Goal: Transaction & Acquisition: Purchase product/service

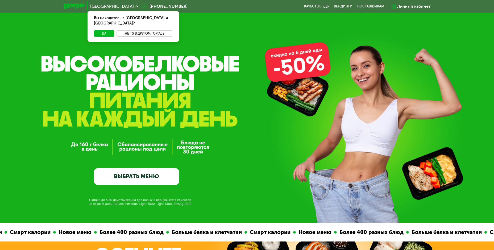
click at [135, 30] on button "Нет, я в другом городе" at bounding box center [144, 33] width 56 height 6
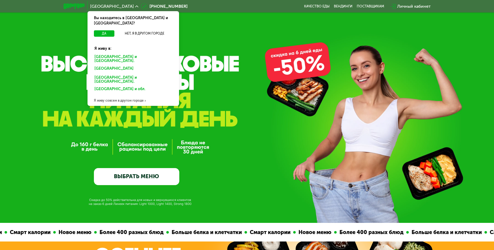
click at [127, 53] on div "Санкт-Петербурге и обл." at bounding box center [133, 58] width 85 height 11
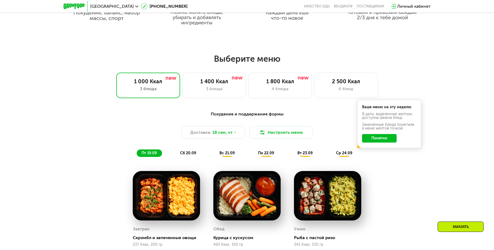
scroll to position [372, 0]
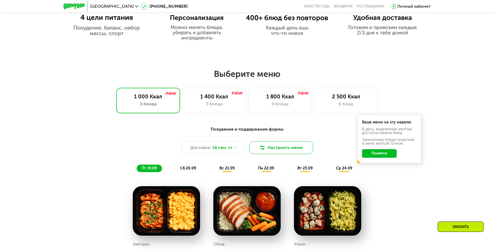
click at [257, 148] on button "Настроить меню" at bounding box center [281, 147] width 64 height 13
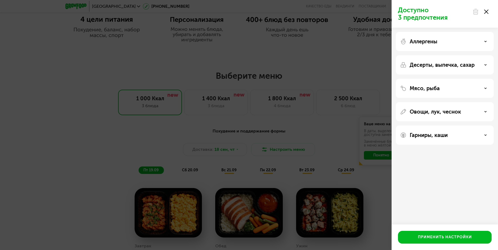
click at [482, 42] on div "Аллергены" at bounding box center [444, 41] width 89 height 6
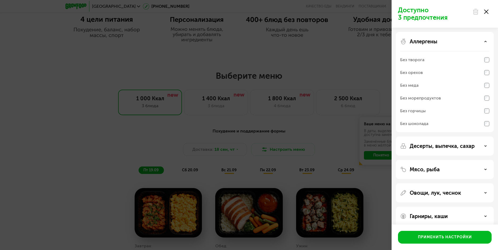
click at [486, 41] on icon at bounding box center [485, 41] width 3 height 3
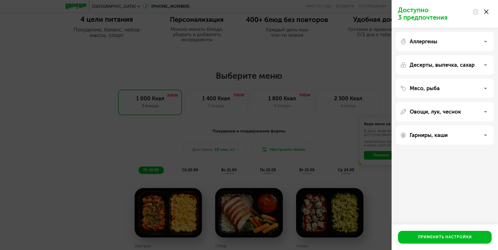
click at [483, 63] on div "Десерты, выпечка, сахар" at bounding box center [444, 65] width 89 height 6
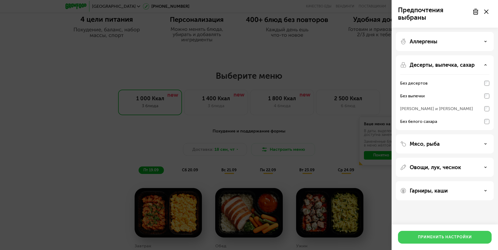
click at [451, 236] on div "Применить настройки" at bounding box center [445, 236] width 54 height 5
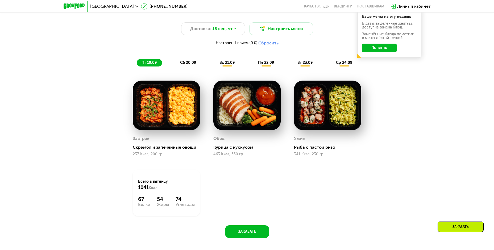
scroll to position [505, 0]
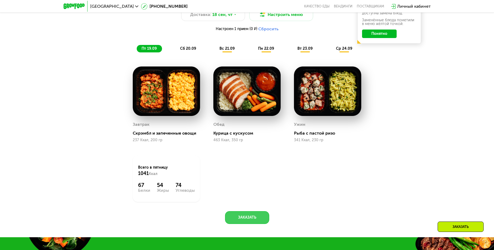
click at [239, 220] on button "Заказать" at bounding box center [247, 217] width 44 height 13
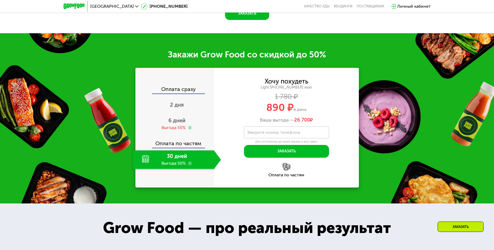
scroll to position [744, 0]
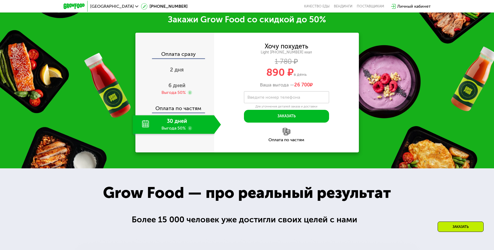
click at [125, 39] on div "Закажи Grow Food со скидкой до 50% Оплата сразу 2 дня 6 дней Выгода 50% Оплата …" at bounding box center [247, 83] width 494 height 170
click at [190, 129] on use at bounding box center [190, 128] width 4 height 4
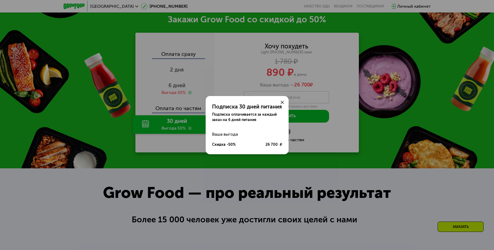
click at [281, 104] on icon at bounding box center [281, 102] width 3 height 3
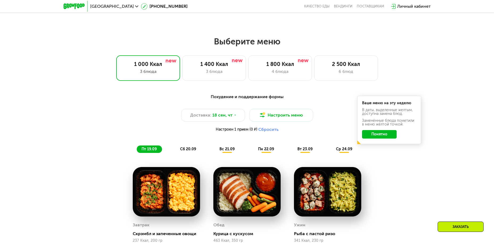
scroll to position [399, 0]
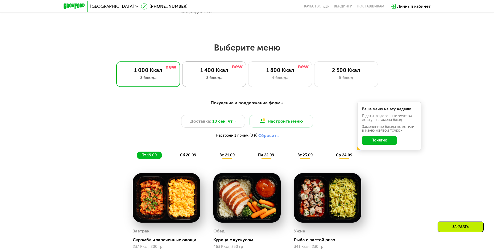
click at [223, 73] on div "1 400 Ккал" at bounding box center [214, 70] width 53 height 6
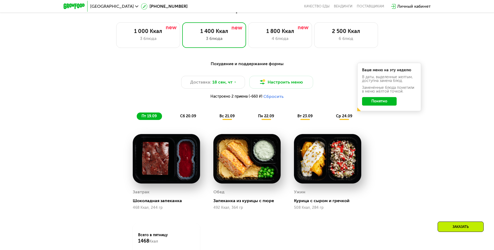
scroll to position [425, 0]
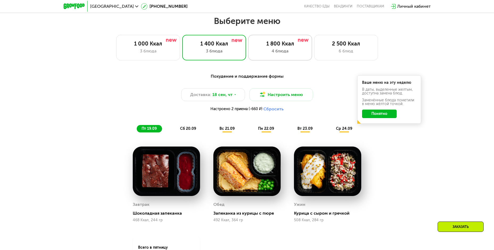
click at [281, 54] on div "4 блюда" at bounding box center [280, 51] width 53 height 6
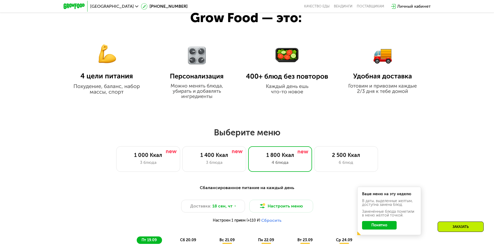
scroll to position [319, 0]
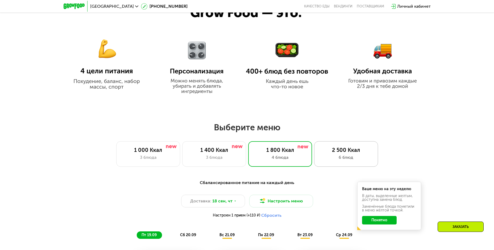
click at [350, 152] on div "2 500 Ккал" at bounding box center [346, 150] width 53 height 6
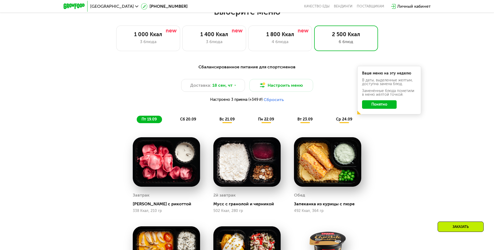
scroll to position [425, 0]
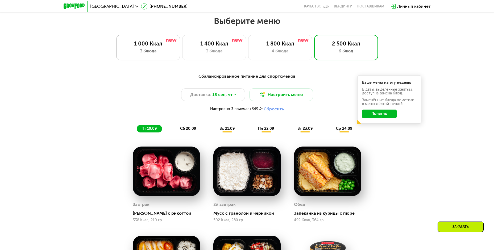
click at [164, 45] on div "1 000 Ккал" at bounding box center [148, 43] width 53 height 6
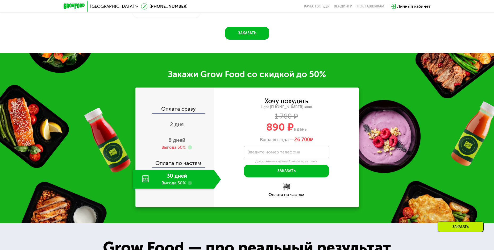
scroll to position [691, 0]
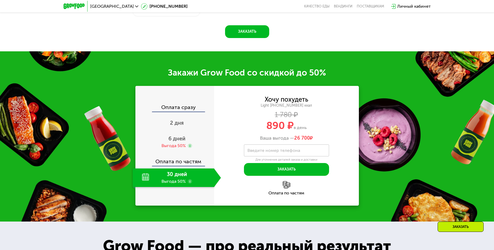
click at [191, 183] on use at bounding box center [190, 181] width 4 height 4
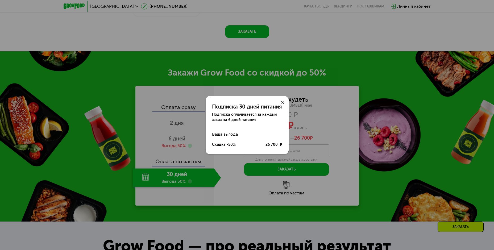
click at [282, 104] on icon at bounding box center [281, 102] width 3 height 3
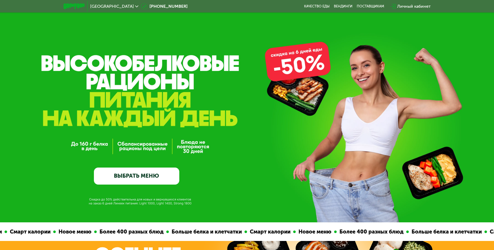
scroll to position [0, 0]
